Goal: Task Accomplishment & Management: Use online tool/utility

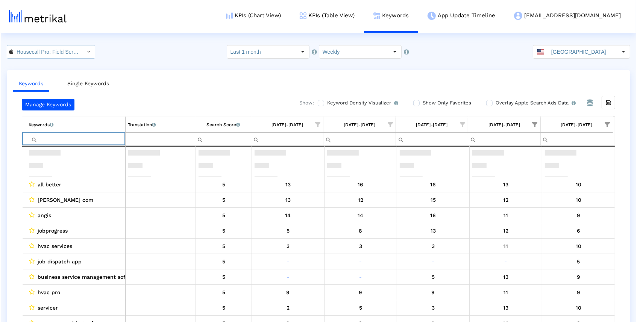
scroll to position [52, 0]
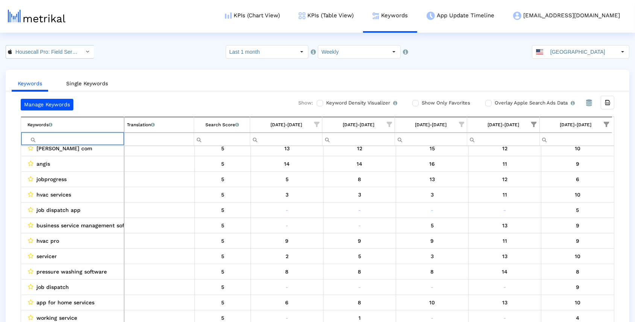
click at [86, 52] on icon "Select" at bounding box center [87, 51] width 3 height 5
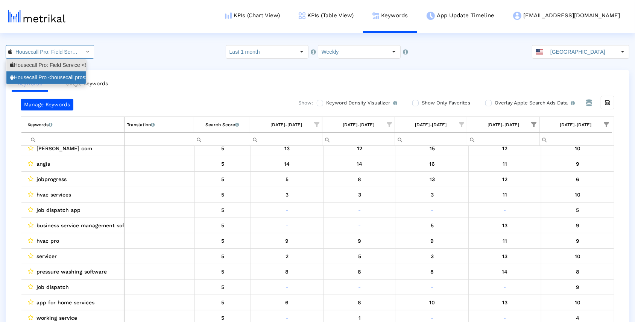
click at [67, 72] on div "Housecall Pro <housecall.pros>" at bounding box center [45, 77] width 79 height 12
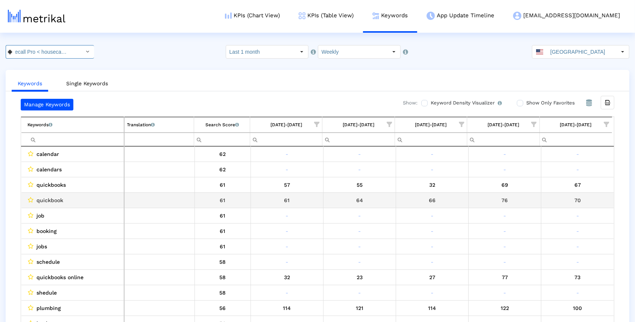
scroll to position [0, 0]
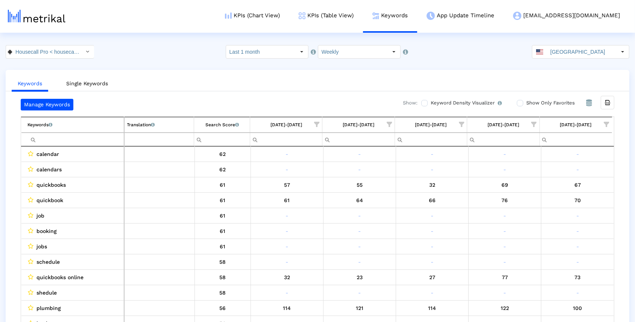
click at [608, 124] on span "Show filter options for column '09/14/25-09/20/25'" at bounding box center [606, 124] width 5 height 5
click at [573, 171] on div "Is One" at bounding box center [570, 177] width 67 height 15
click at [572, 190] on div "Between 2-3" at bounding box center [570, 192] width 67 height 15
click at [562, 206] on div "Between 4-5" at bounding box center [570, 207] width 67 height 15
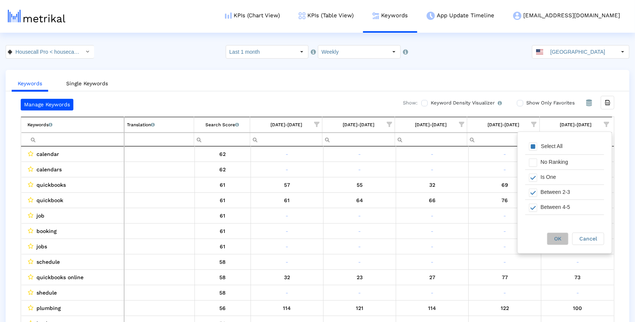
click at [555, 239] on span "OK" at bounding box center [557, 239] width 7 height 6
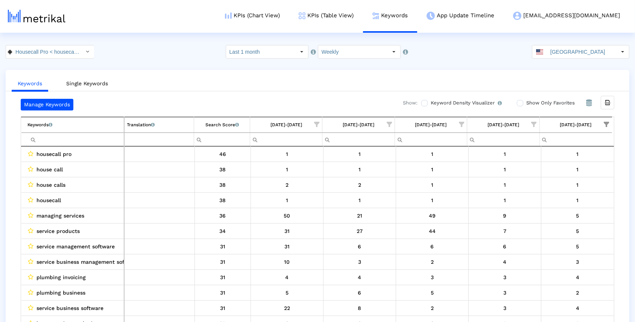
click at [536, 124] on span "Show filter options for column '09/07/25-09/13/25'" at bounding box center [534, 124] width 5 height 5
click at [502, 145] on div "Select All" at bounding box center [492, 147] width 79 height 15
click at [463, 177] on span "Filter options" at bounding box center [461, 178] width 8 height 8
click at [461, 193] on span "Filter options" at bounding box center [461, 193] width 8 height 8
click at [462, 206] on span "Filter options" at bounding box center [461, 208] width 8 height 8
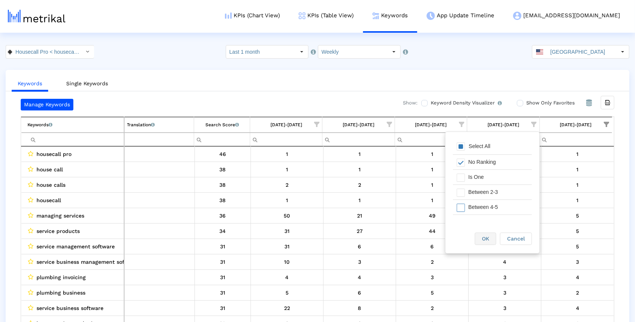
click at [481, 235] on div "OK" at bounding box center [485, 239] width 21 height 12
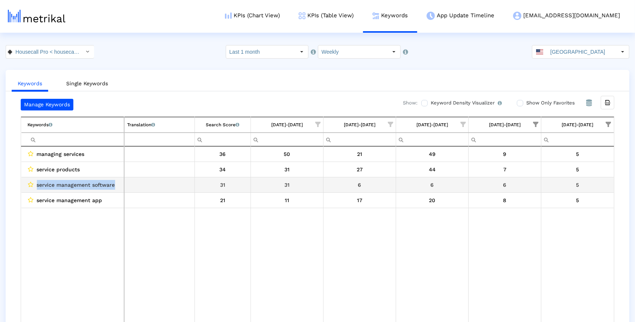
drag, startPoint x: 114, startPoint y: 184, endPoint x: 36, endPoint y: 184, distance: 77.5
click at [37, 184] on span "service management software" at bounding box center [76, 185] width 78 height 10
copy span "service management software"
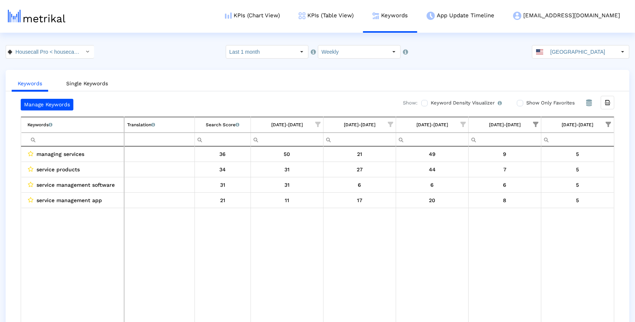
click at [537, 123] on span "Show filter options for column '09/07/25-09/13/25'" at bounding box center [535, 124] width 5 height 5
click at [463, 149] on span "Filter options" at bounding box center [462, 147] width 8 height 8
click at [465, 161] on span "Filter options" at bounding box center [462, 163] width 8 height 8
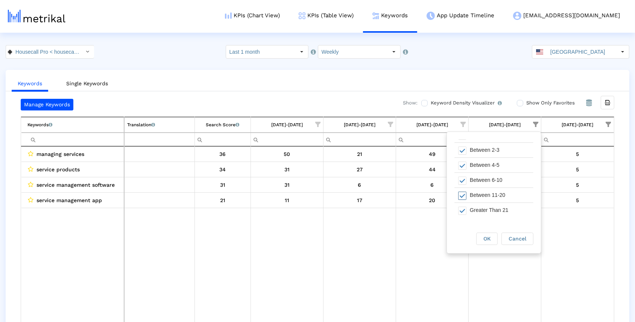
scroll to position [42, 0]
click at [462, 195] on span "Filter options" at bounding box center [462, 196] width 8 height 8
click at [462, 210] on span "Filter options" at bounding box center [462, 211] width 8 height 8
click at [489, 242] on div "OK" at bounding box center [487, 239] width 21 height 12
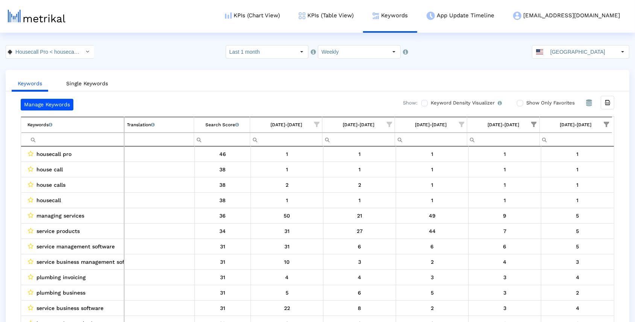
click at [608, 123] on span "Show filter options for column '09/14/25-09/20/25'" at bounding box center [606, 124] width 5 height 5
click at [532, 146] on span "Filter options" at bounding box center [533, 147] width 8 height 8
click at [535, 176] on span "Filter options" at bounding box center [533, 178] width 8 height 8
click at [535, 193] on span "Filter options" at bounding box center [533, 193] width 8 height 8
click at [533, 208] on span "Filter options" at bounding box center [533, 208] width 8 height 8
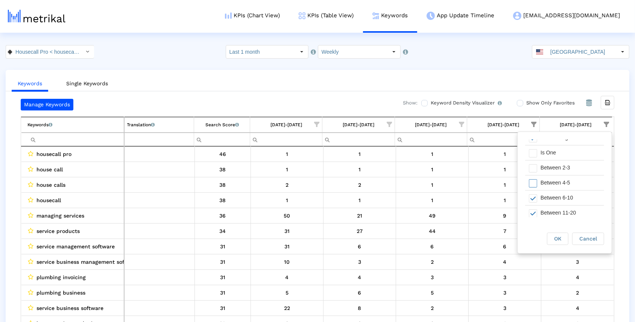
scroll to position [33, 0]
click at [533, 189] on span "Filter options" at bounding box center [533, 190] width 8 height 8
click at [556, 239] on span "OK" at bounding box center [557, 239] width 7 height 6
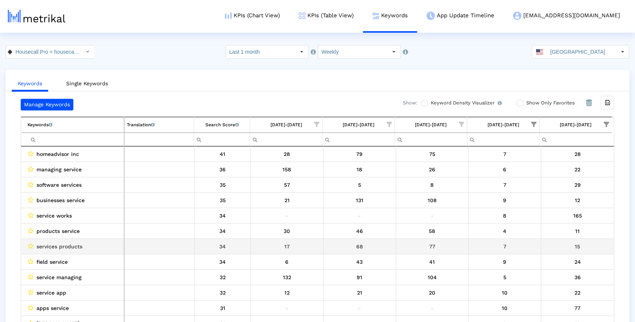
scroll to position [0, 0]
